Goal: Task Accomplishment & Management: Use online tool/utility

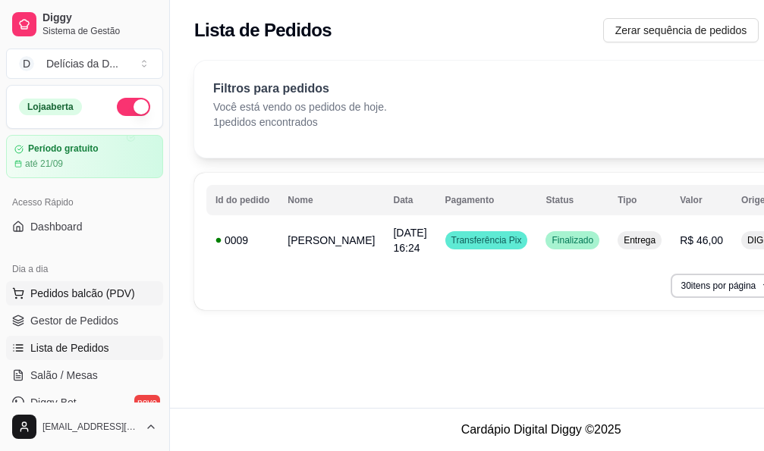
click at [69, 290] on span "Pedidos balcão (PDV)" at bounding box center [82, 293] width 105 height 15
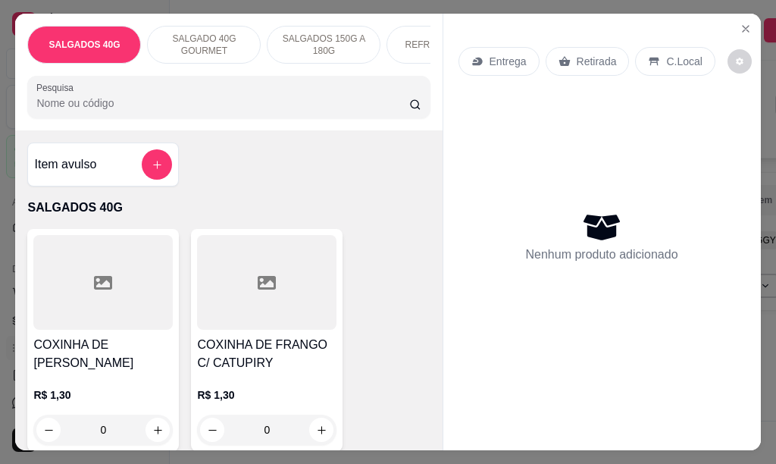
scroll to position [76, 0]
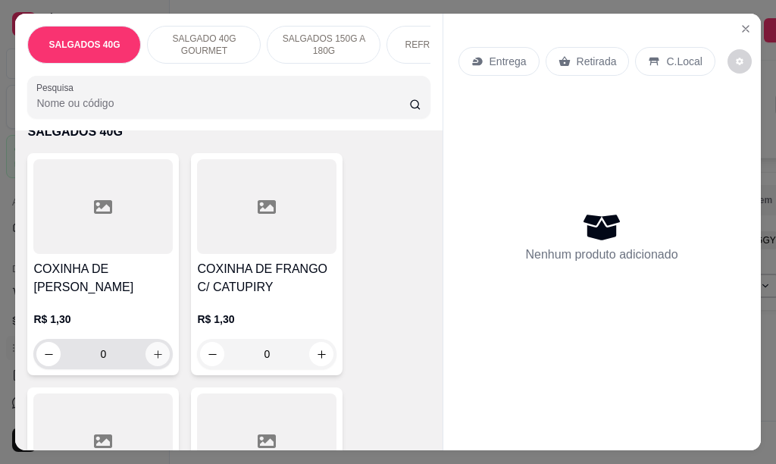
click at [152, 356] on icon "increase-product-quantity" at bounding box center [157, 354] width 11 height 11
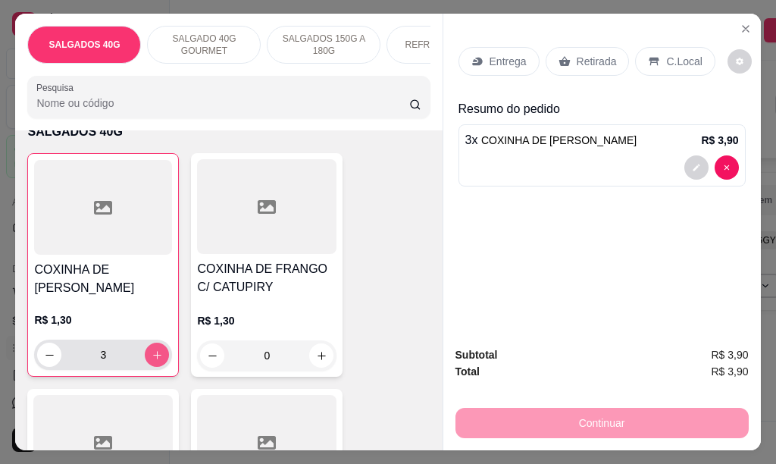
type input "3"
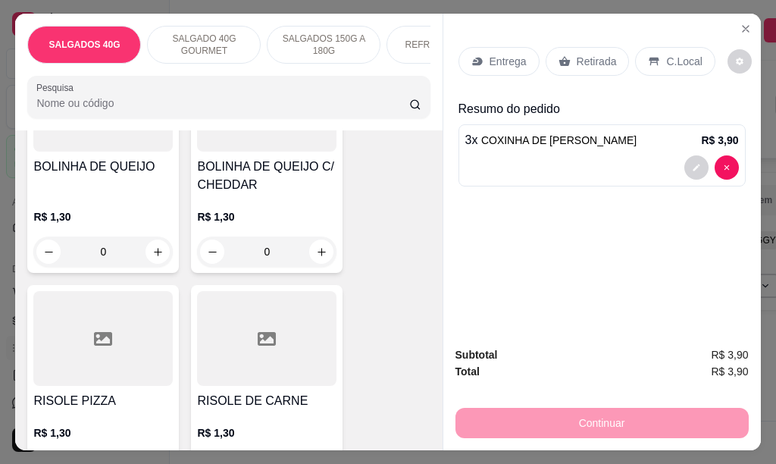
scroll to position [910, 0]
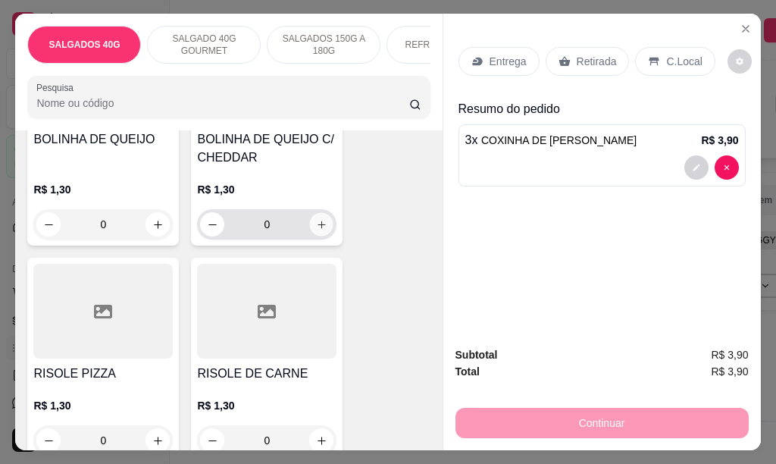
click at [316, 231] on icon "increase-product-quantity" at bounding box center [321, 224] width 11 height 11
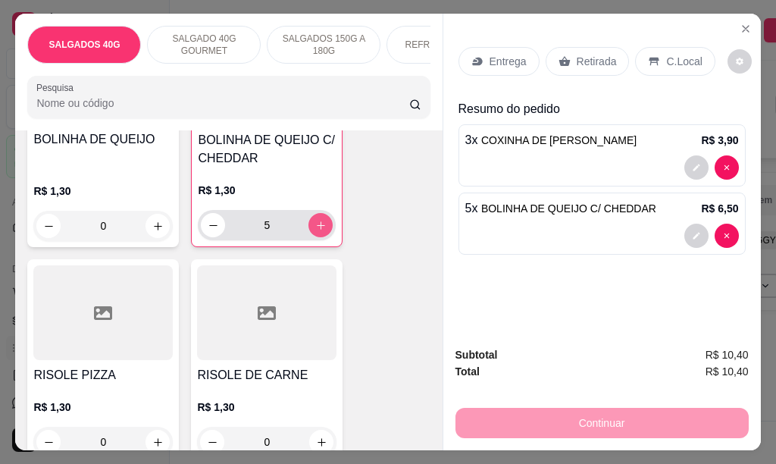
type input "5"
click at [507, 57] on p "Entrega" at bounding box center [508, 61] width 37 height 15
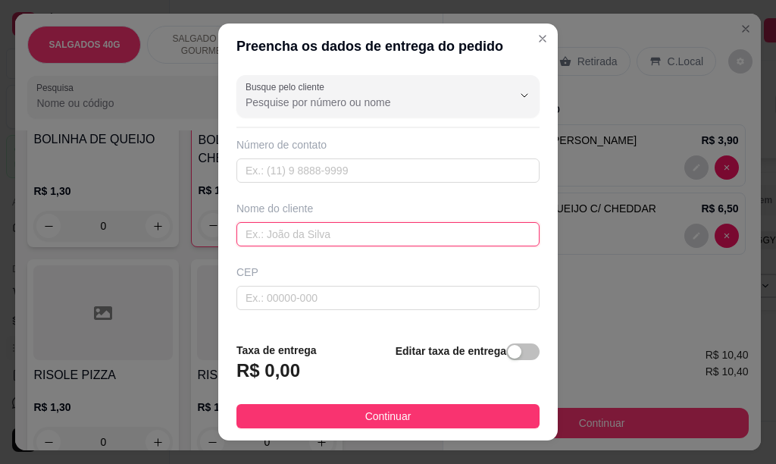
click at [285, 237] on input "text" at bounding box center [388, 234] width 303 height 24
type input "NEI"
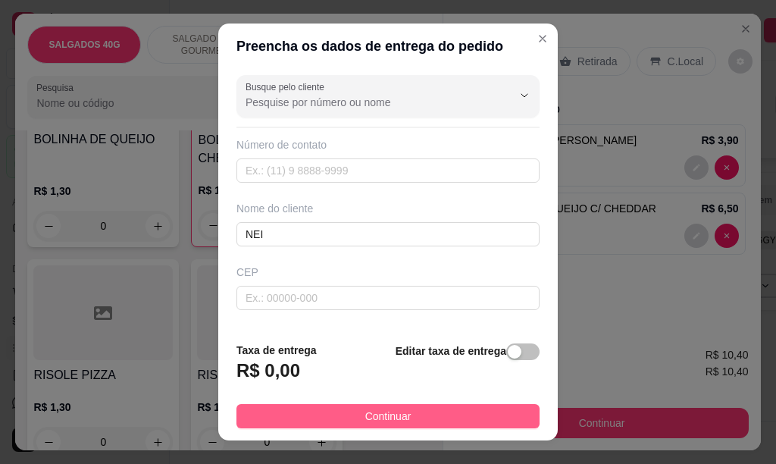
click at [365, 410] on span "Continuar" at bounding box center [388, 416] width 46 height 17
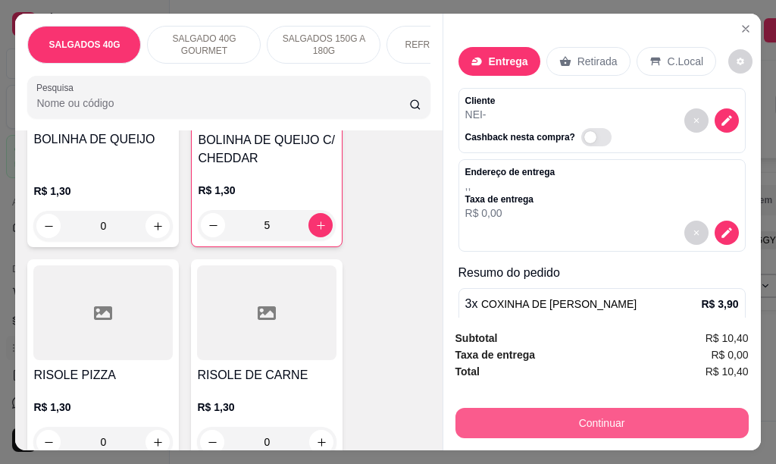
click at [564, 417] on button "Continuar" at bounding box center [602, 423] width 293 height 30
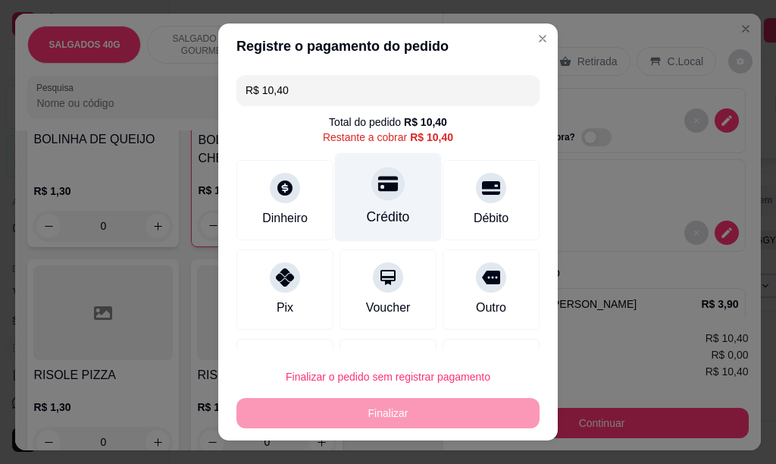
click at [378, 184] on icon at bounding box center [388, 183] width 20 height 15
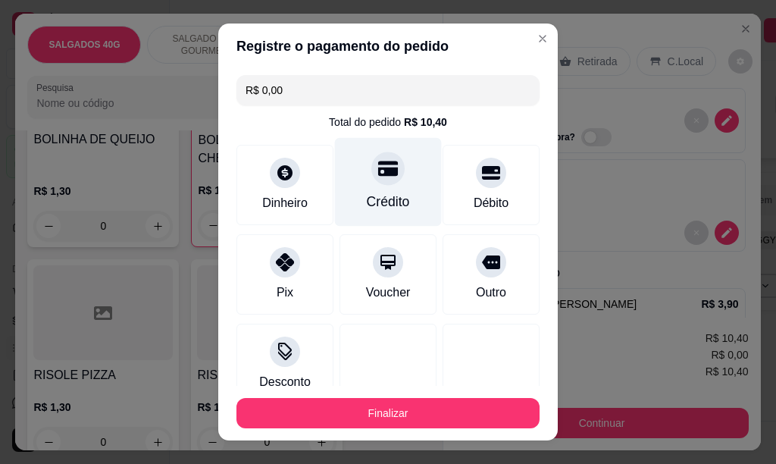
type input "R$ 0,00"
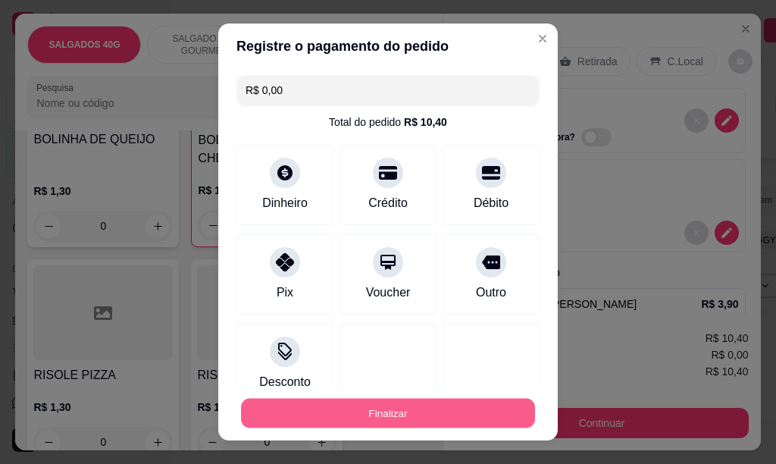
click at [384, 413] on button "Finalizar" at bounding box center [388, 414] width 294 height 30
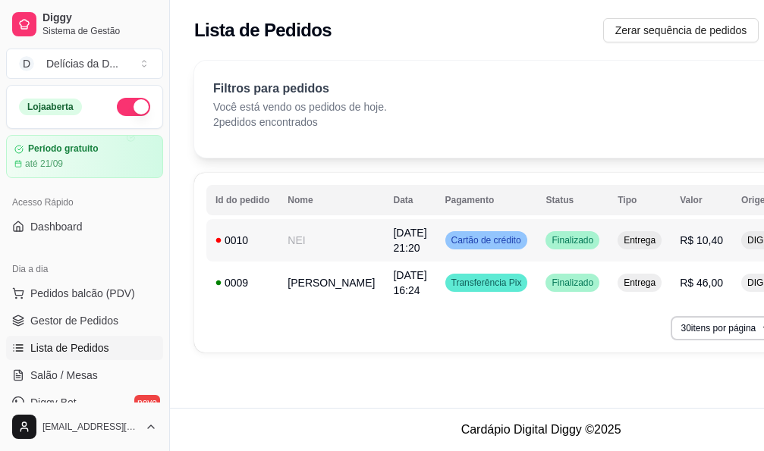
click at [300, 241] on td "NEI" at bounding box center [330, 240] width 105 height 42
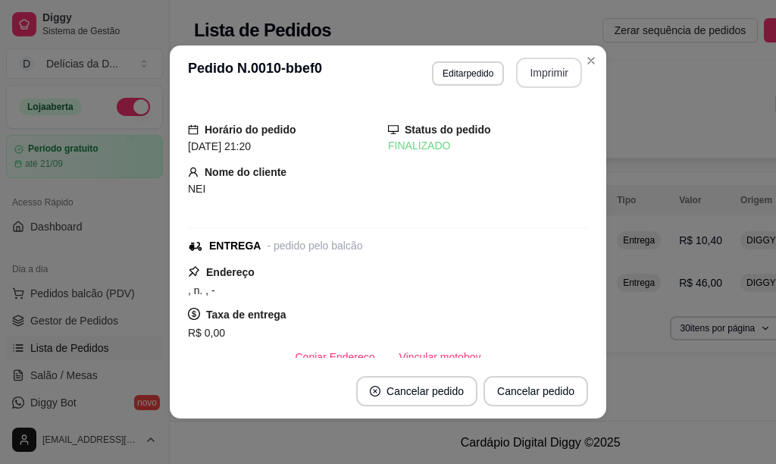
click at [518, 73] on button "Imprimir" at bounding box center [549, 73] width 66 height 30
click at [523, 83] on button "Imprimir" at bounding box center [550, 73] width 64 height 30
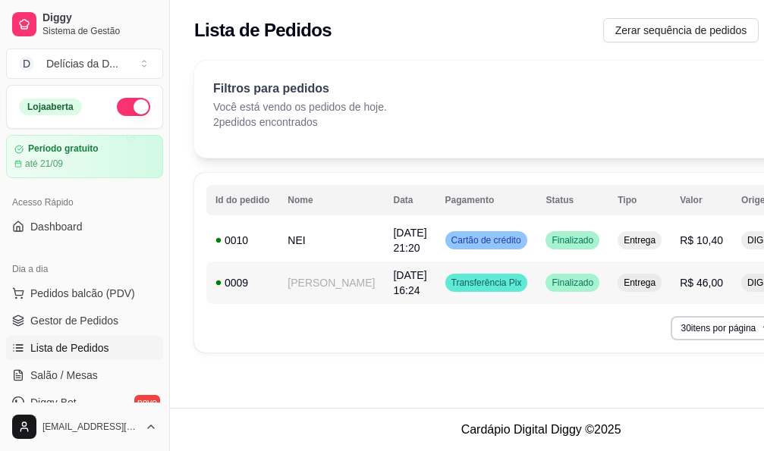
click at [307, 283] on td "[PERSON_NAME]" at bounding box center [330, 283] width 105 height 42
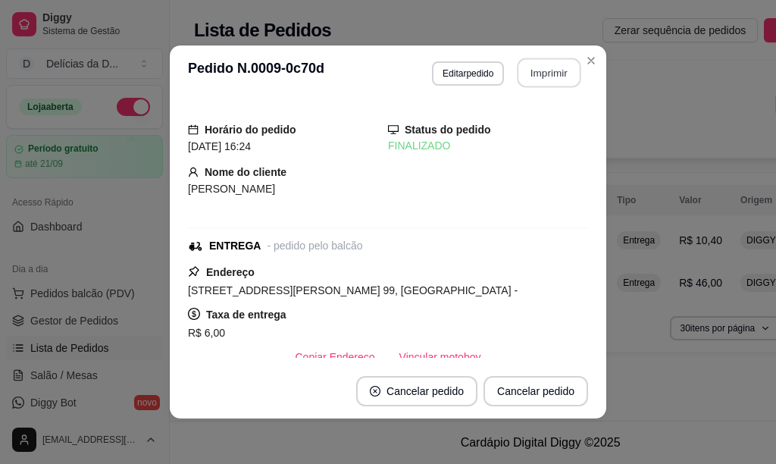
click at [541, 75] on button "Imprimir" at bounding box center [550, 73] width 64 height 30
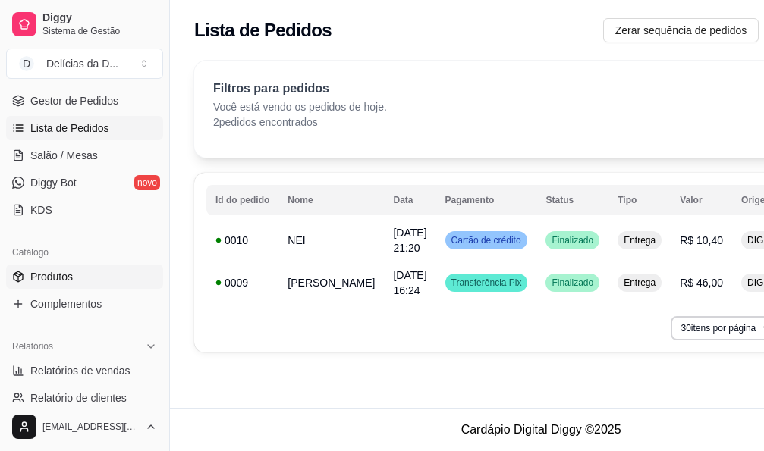
scroll to position [227, 0]
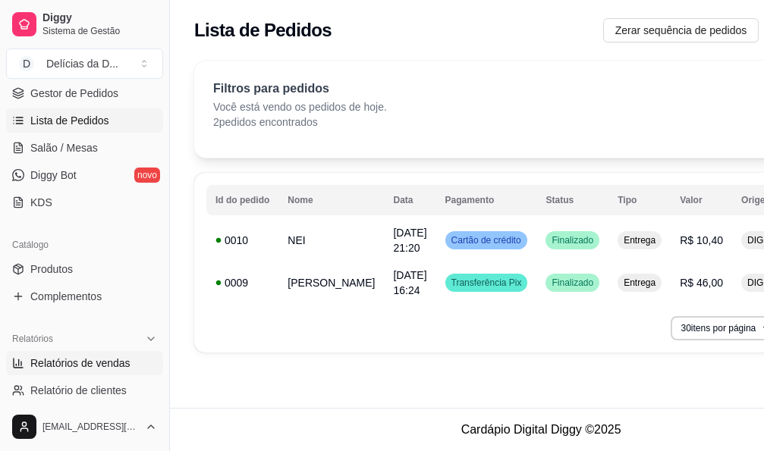
click at [103, 363] on span "Relatórios de vendas" at bounding box center [80, 363] width 100 height 15
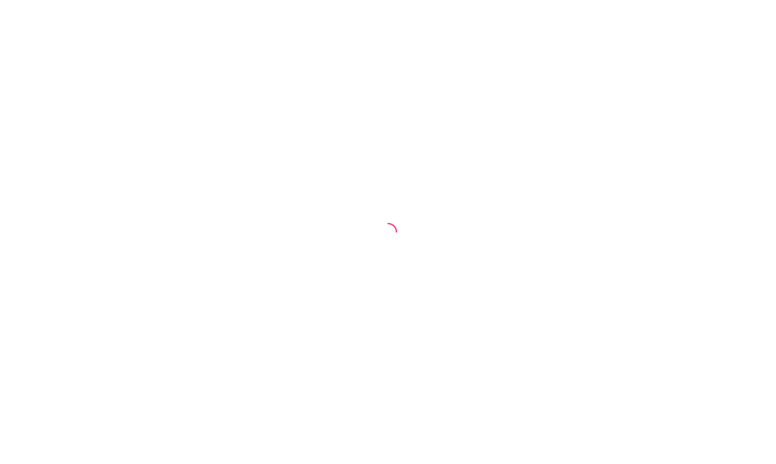
select select "ALL"
select select "0"
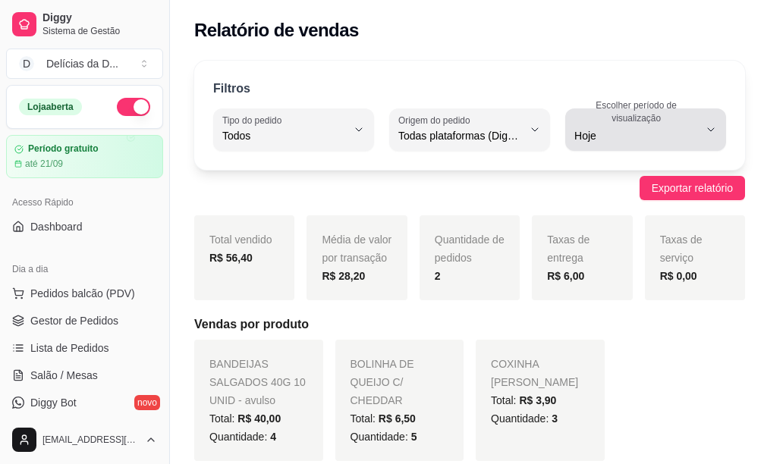
click at [704, 132] on icon "button" at bounding box center [710, 130] width 12 height 12
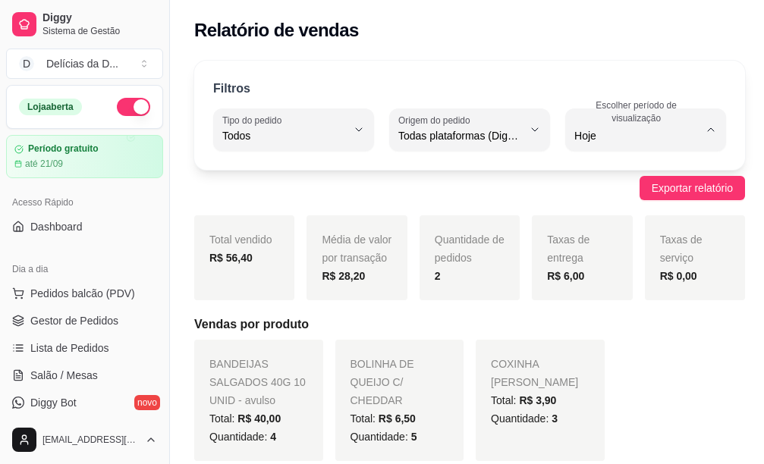
click at [598, 229] on span "7 dias" at bounding box center [633, 222] width 115 height 14
type input "7"
select select "7"
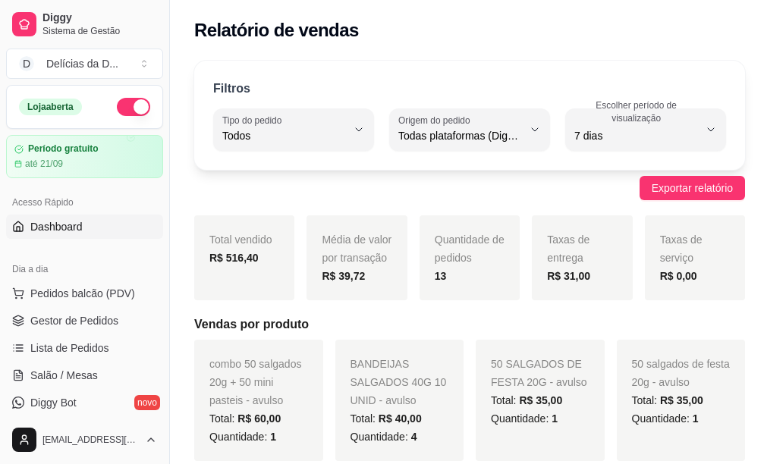
click at [67, 228] on span "Dashboard" at bounding box center [56, 226] width 52 height 15
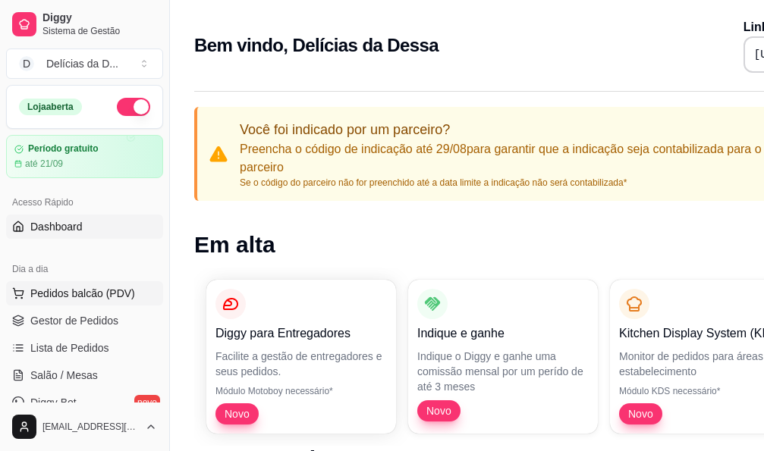
click at [75, 286] on span "Pedidos balcão (PDV)" at bounding box center [82, 293] width 105 height 15
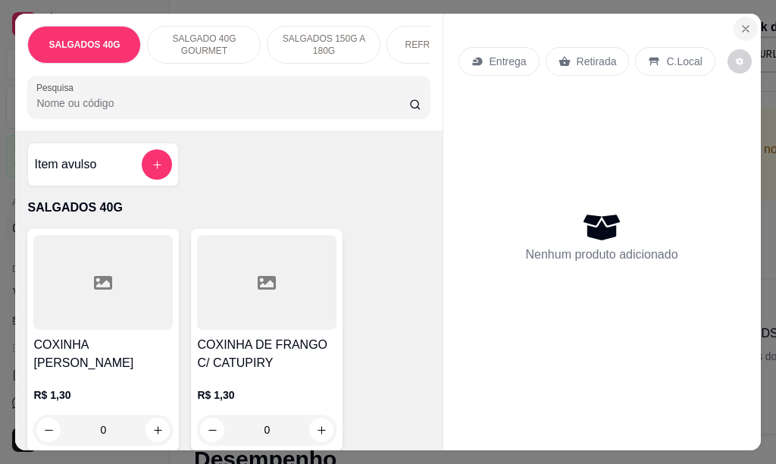
click at [740, 23] on icon "Close" at bounding box center [746, 29] width 12 height 12
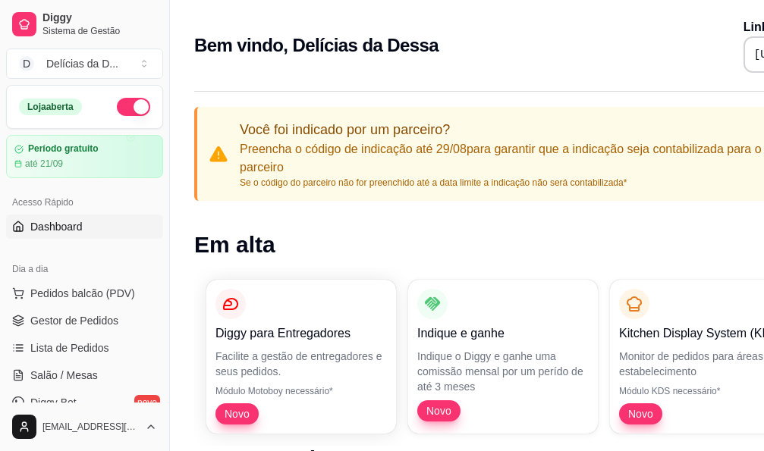
click at [673, 341] on p "Kitchen Display System (KDS)" at bounding box center [704, 334] width 171 height 18
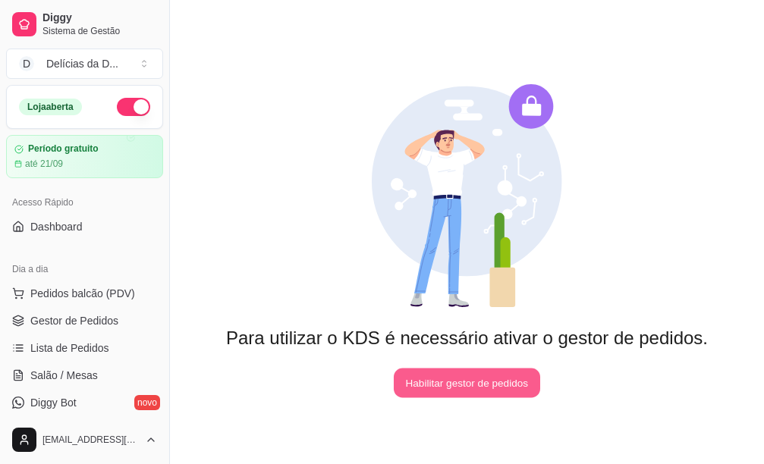
click at [484, 377] on button "Habilitar gestor de pedidos" at bounding box center [467, 384] width 146 height 30
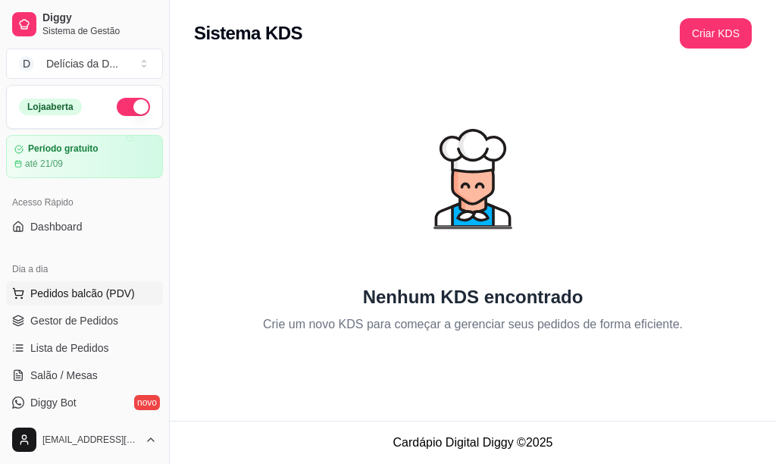
click at [105, 291] on span "Pedidos balcão (PDV)" at bounding box center [82, 293] width 105 height 15
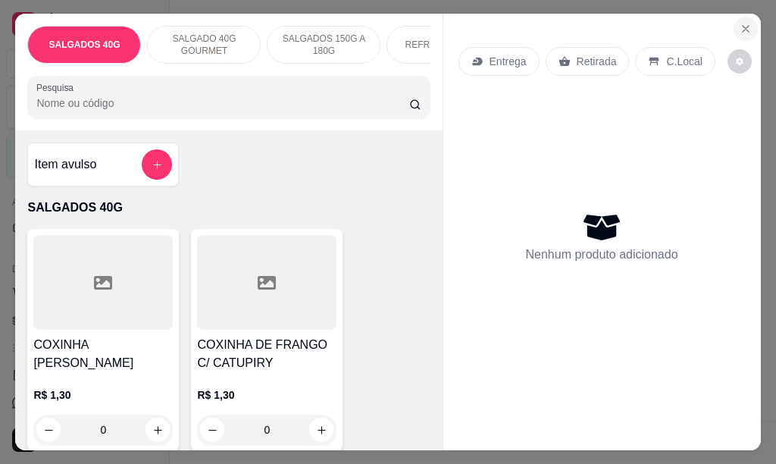
click at [740, 23] on icon "Close" at bounding box center [746, 29] width 12 height 12
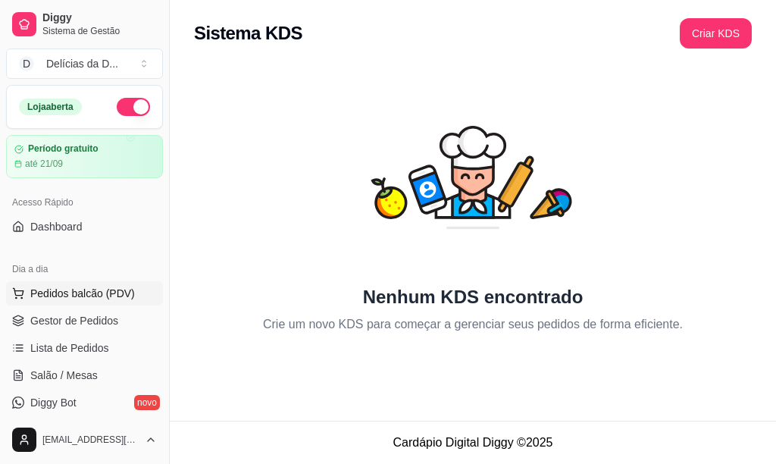
click at [83, 293] on span "Pedidos balcão (PDV)" at bounding box center [82, 293] width 105 height 15
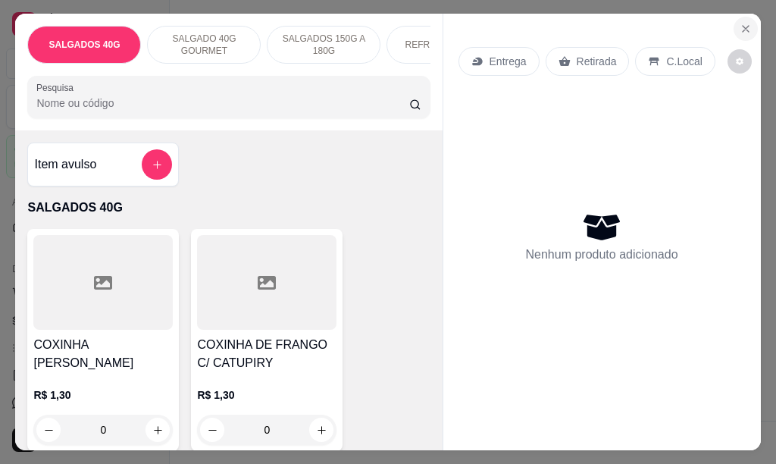
click at [740, 23] on icon "Close" at bounding box center [746, 29] width 12 height 12
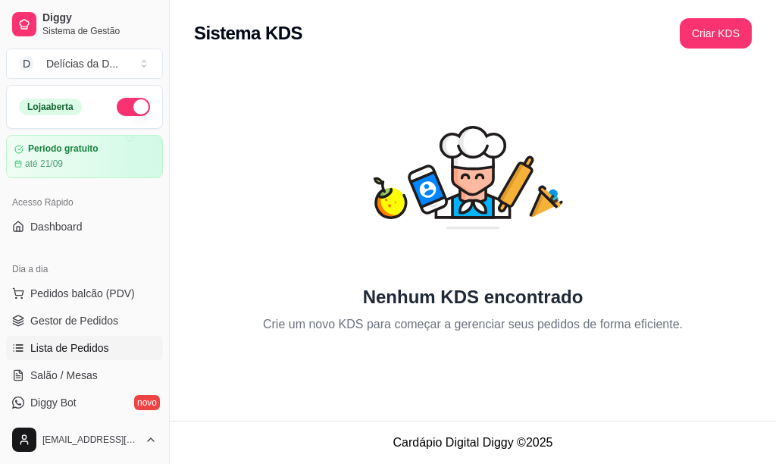
click at [56, 344] on span "Lista de Pedidos" at bounding box center [69, 347] width 79 height 15
